Goal: Task Accomplishment & Management: Use online tool/utility

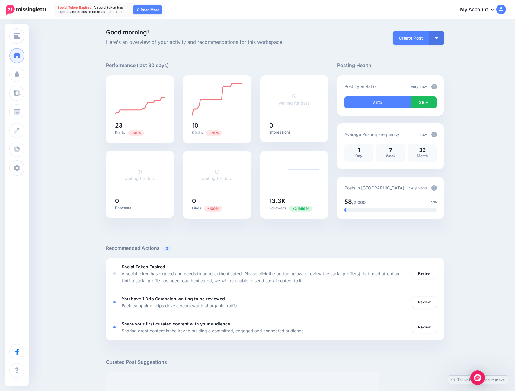
click at [73, 120] on div "Good morning! Here's an overview of your activity and recommendations for this …" at bounding box center [257, 383] width 515 height 727
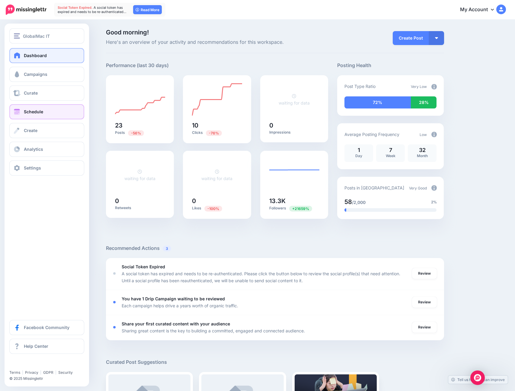
click at [35, 116] on link "Schedule" at bounding box center [46, 111] width 75 height 15
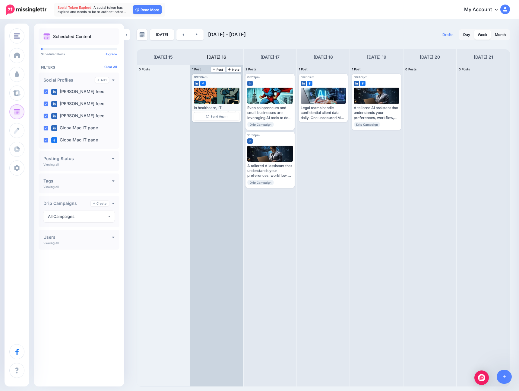
click at [223, 83] on div at bounding box center [217, 81] width 46 height 5
click at [218, 79] on div at bounding box center [217, 81] width 46 height 5
